Goal: Find contact information: Find contact information

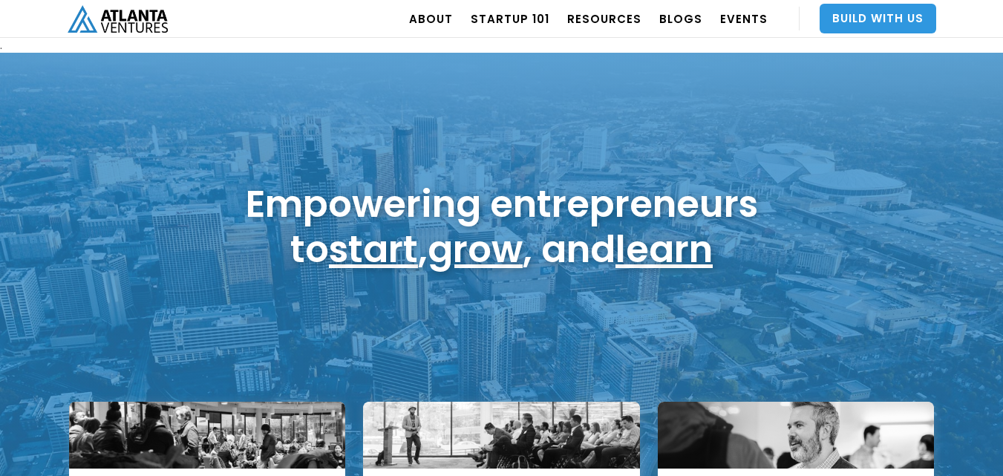
click at [885, 13] on link "Build With Us" at bounding box center [878, 19] width 117 height 30
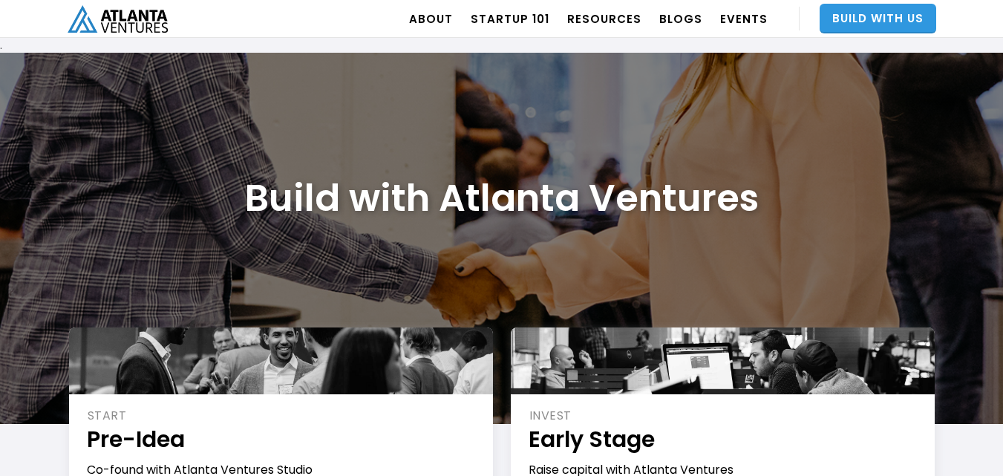
click at [851, 12] on link "Build With Us" at bounding box center [878, 19] width 117 height 30
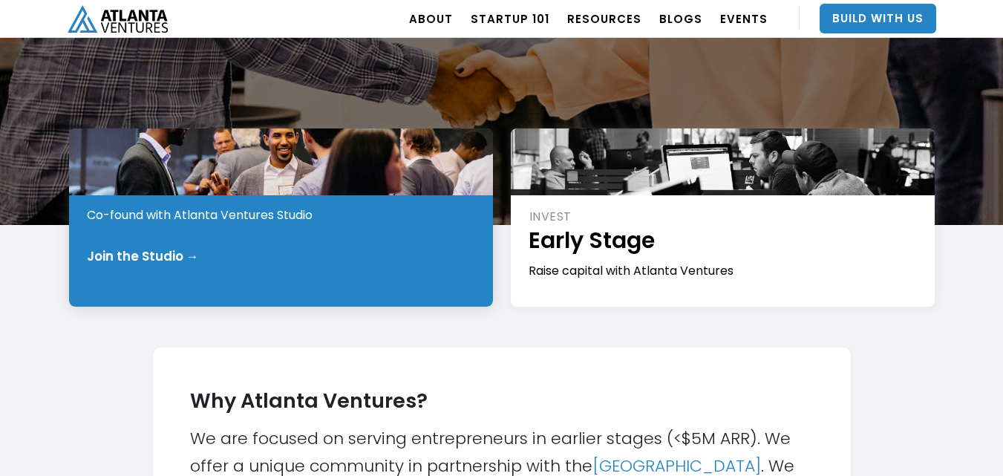
scroll to position [198, 0]
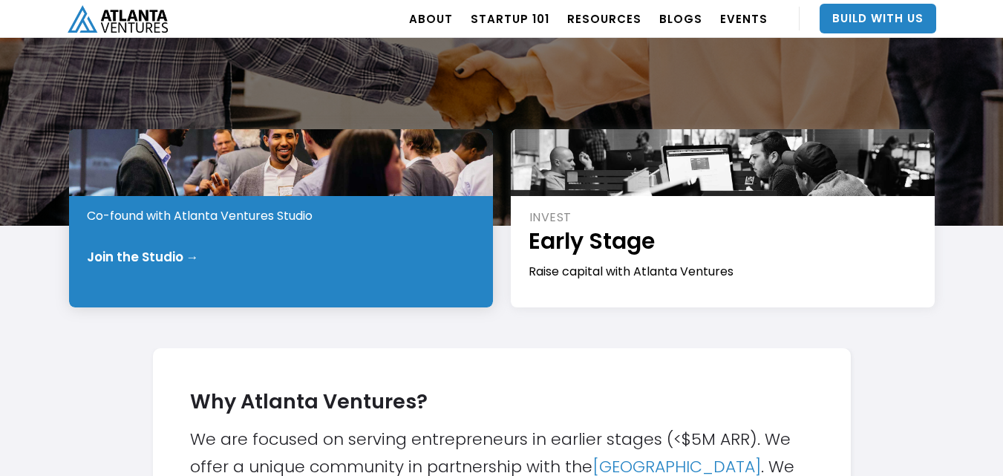
click at [179, 237] on div "START Pre-Idea Co-found with Atlanta Ventures Studio Join the Studio →" at bounding box center [281, 218] width 424 height 178
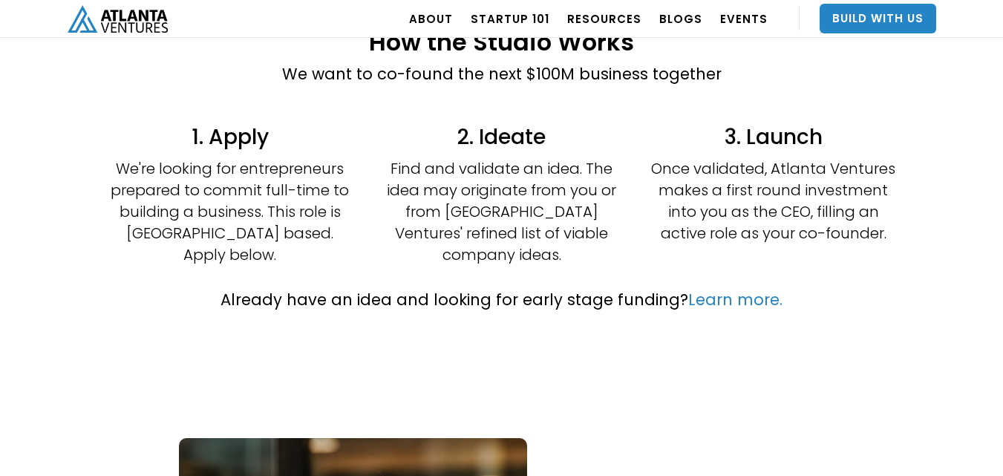
scroll to position [425, 0]
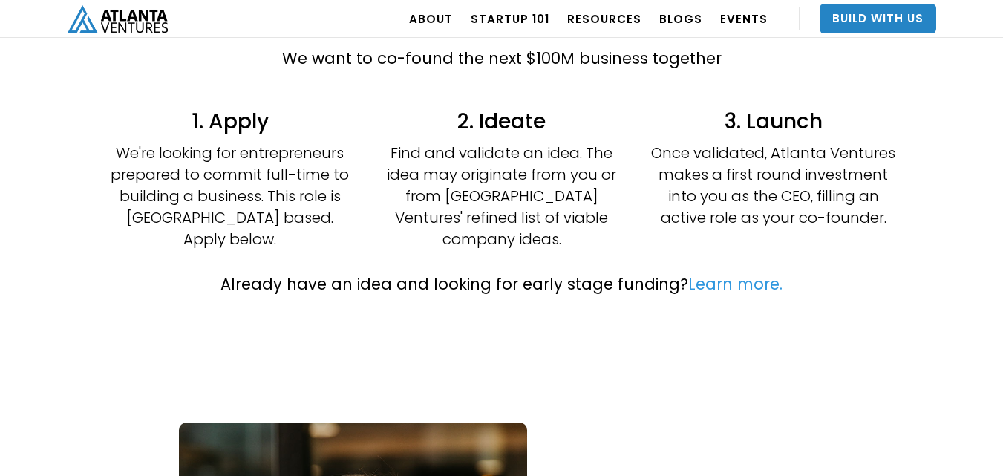
click at [724, 273] on link "Learn more." at bounding box center [735, 284] width 94 height 22
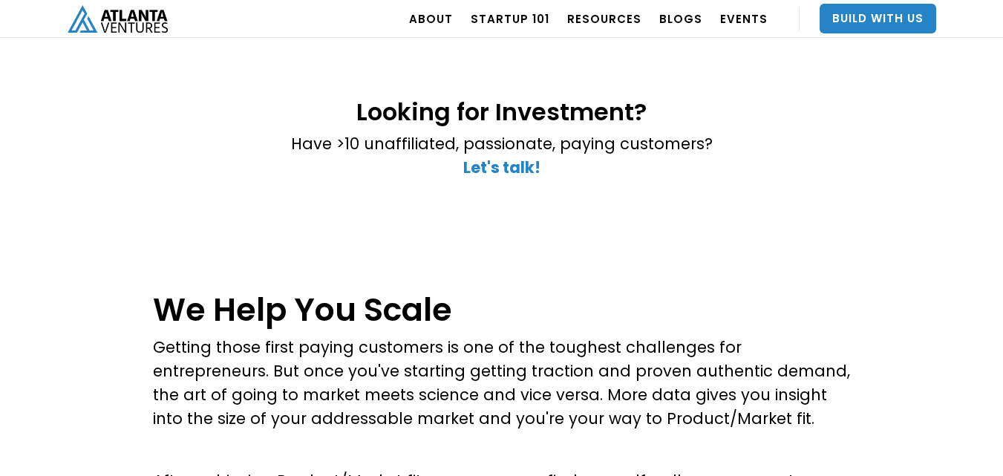
scroll to position [342, 0]
click at [489, 163] on strong "Let's talk!" at bounding box center [501, 167] width 77 height 22
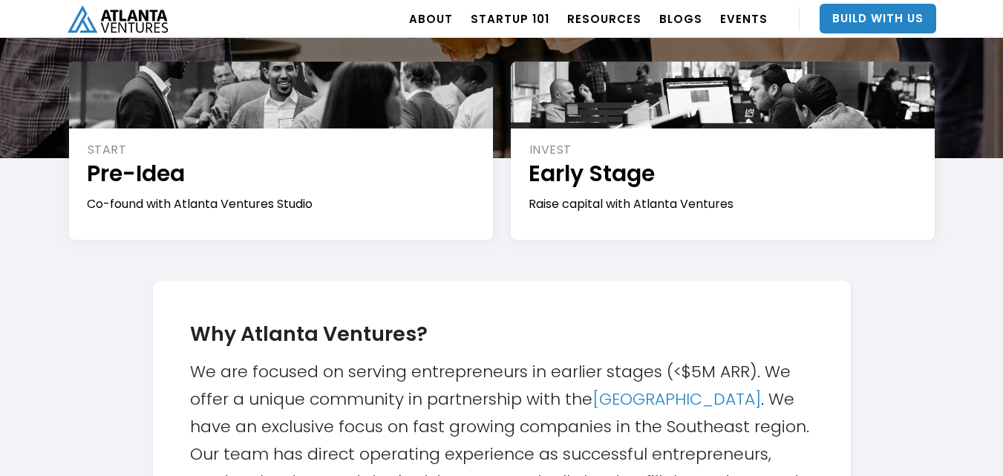
scroll to position [243, 0]
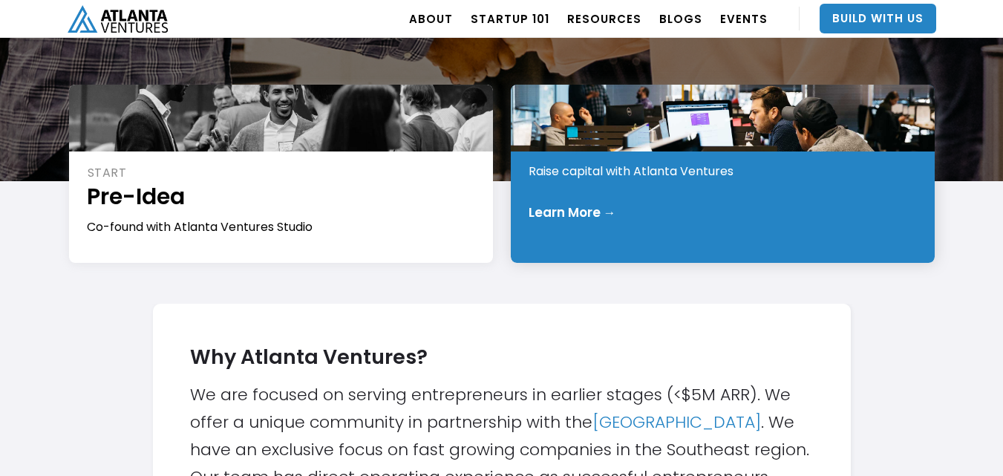
click at [569, 208] on div "Learn More →" at bounding box center [573, 212] width 88 height 15
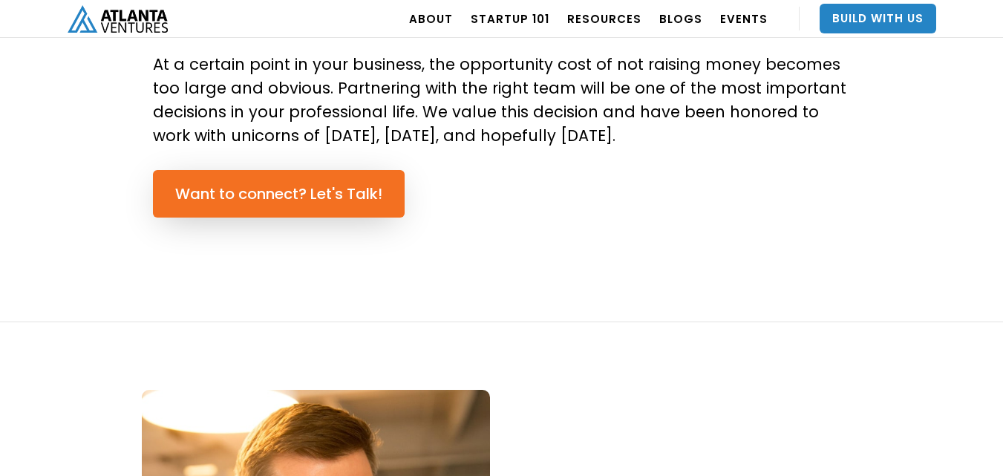
scroll to position [1114, 0]
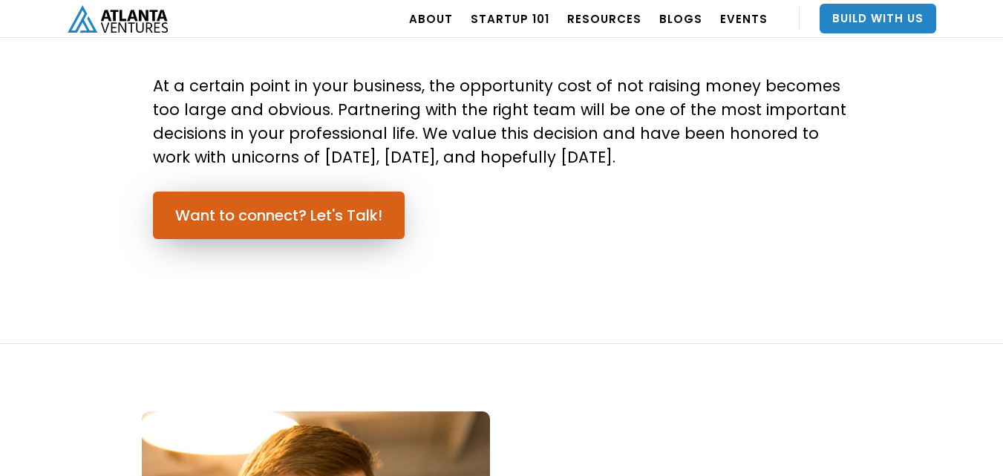
click at [278, 226] on link "Want to connect? Let's Talk!" at bounding box center [279, 216] width 252 height 48
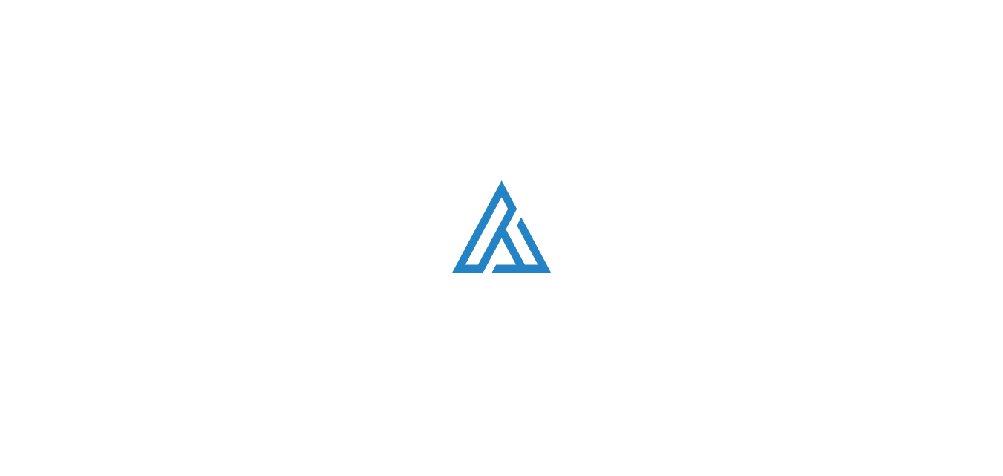
scroll to position [4197, 0]
